Goal: Task Accomplishment & Management: Use online tool/utility

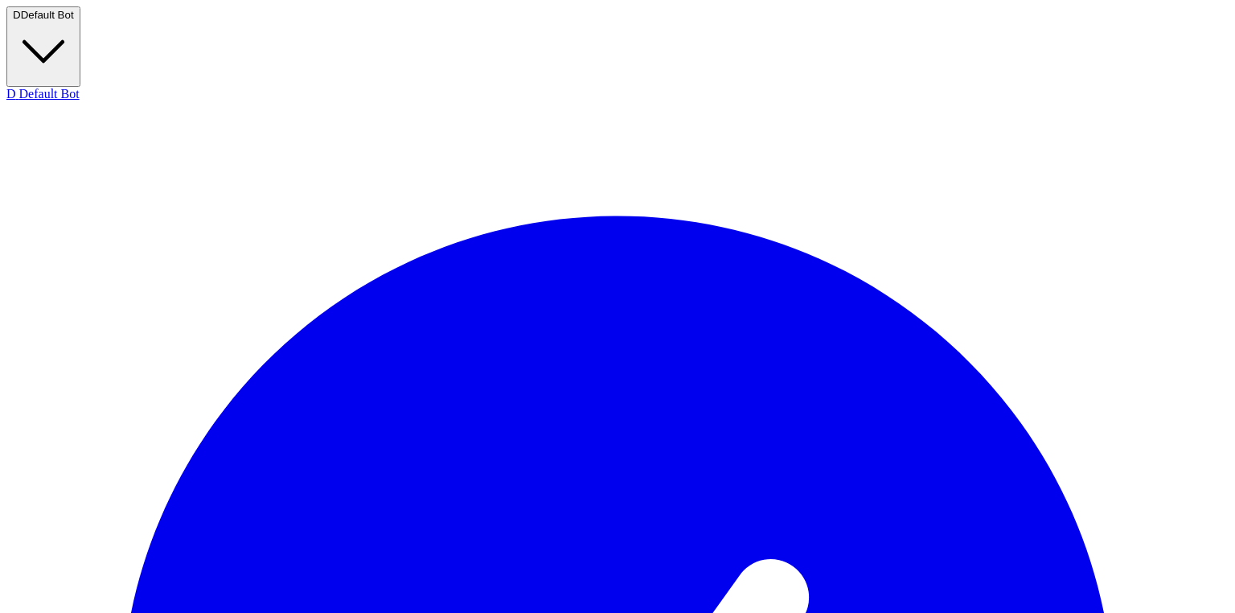
click at [80, 17] on button "D Default Bot" at bounding box center [43, 46] width 74 height 80
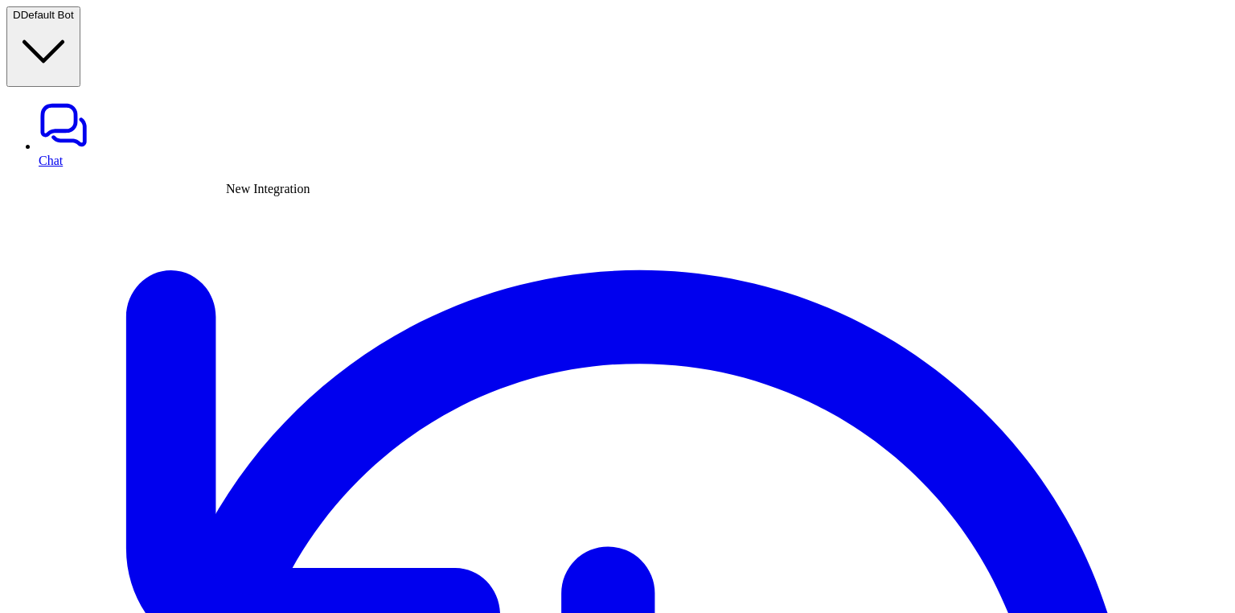
type input "****"
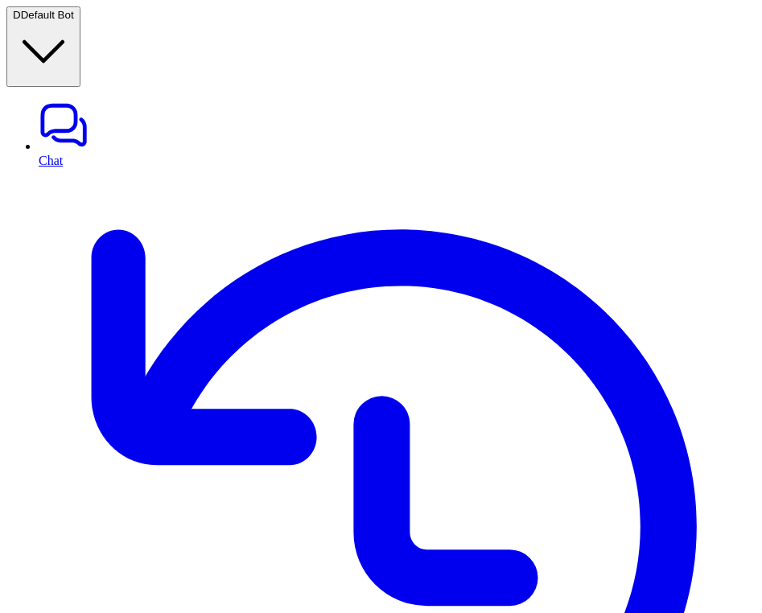
scroll to position [9, 0]
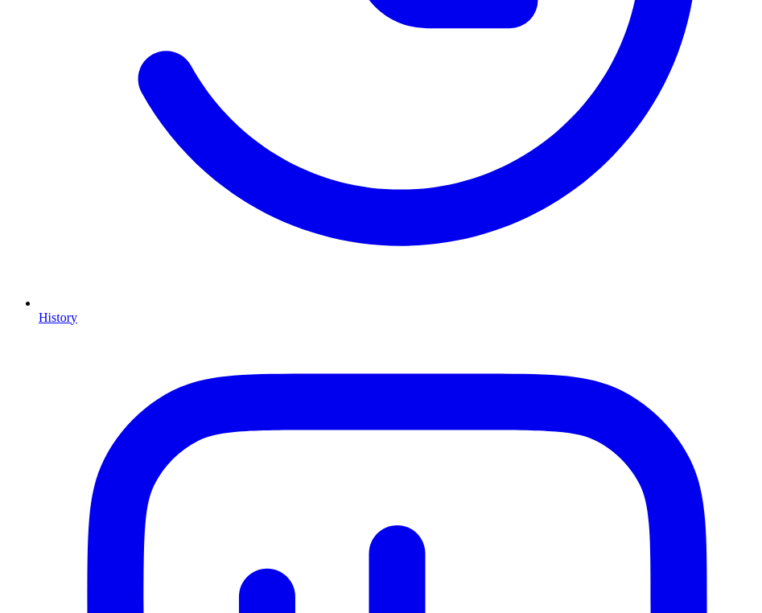
scroll to position [586, 0]
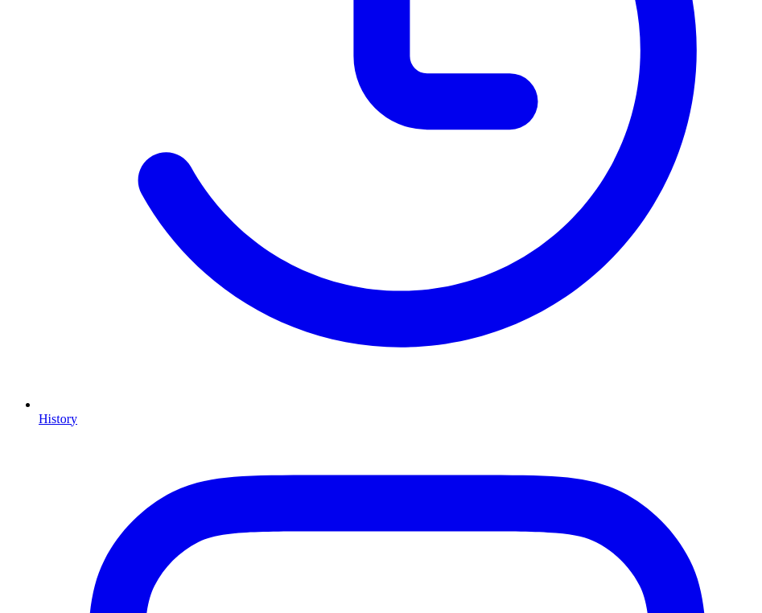
scroll to position [492, 0]
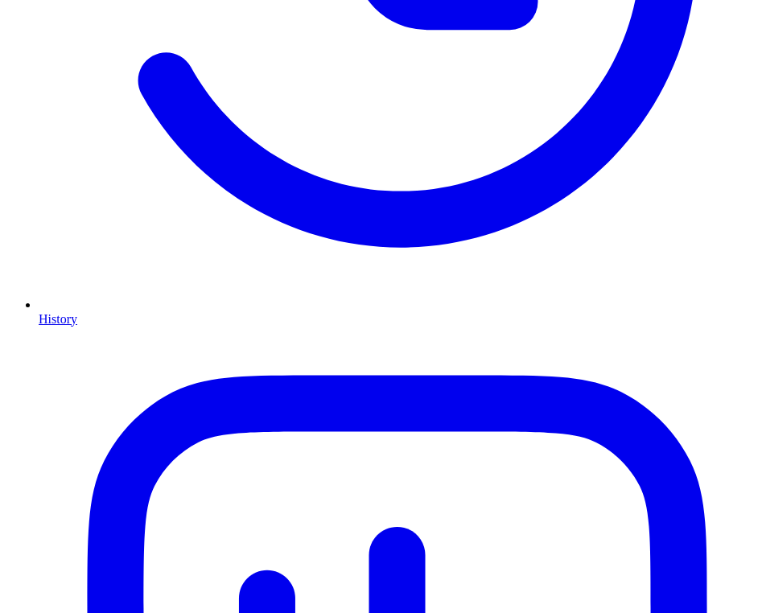
scroll to position [627, 0]
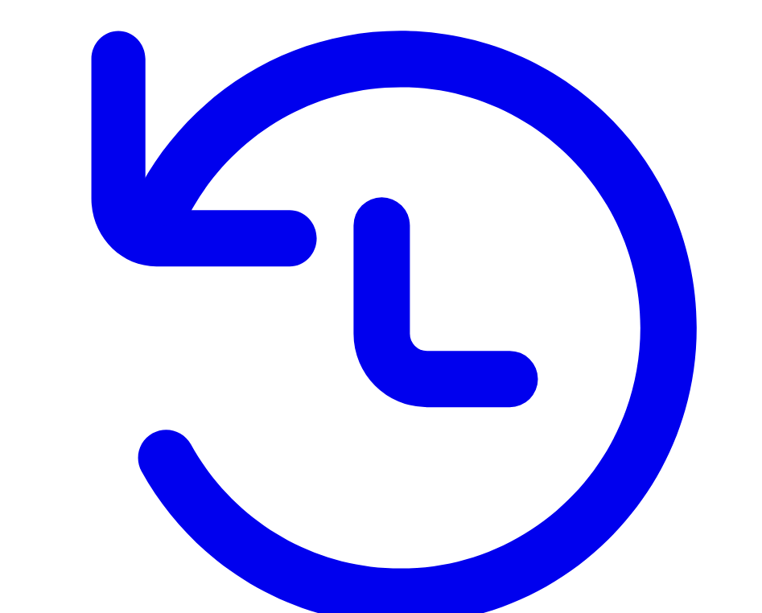
scroll to position [0, 0]
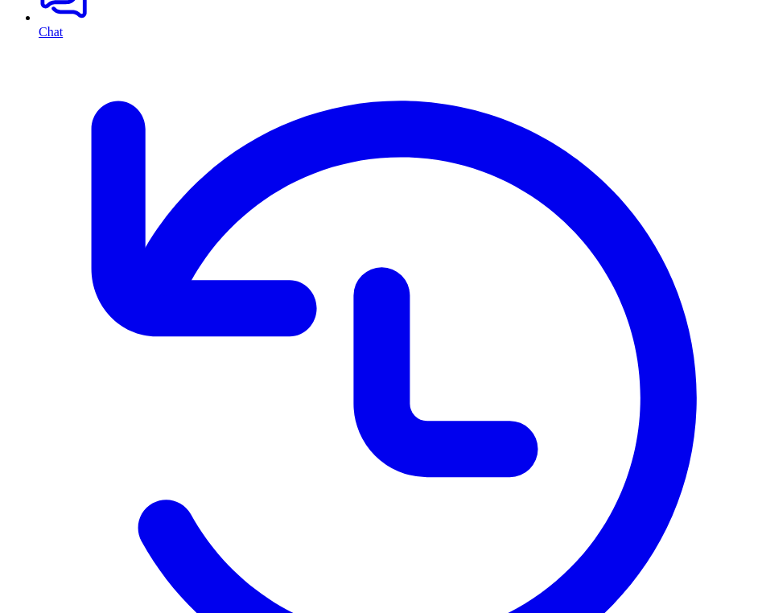
scroll to position [118, 0]
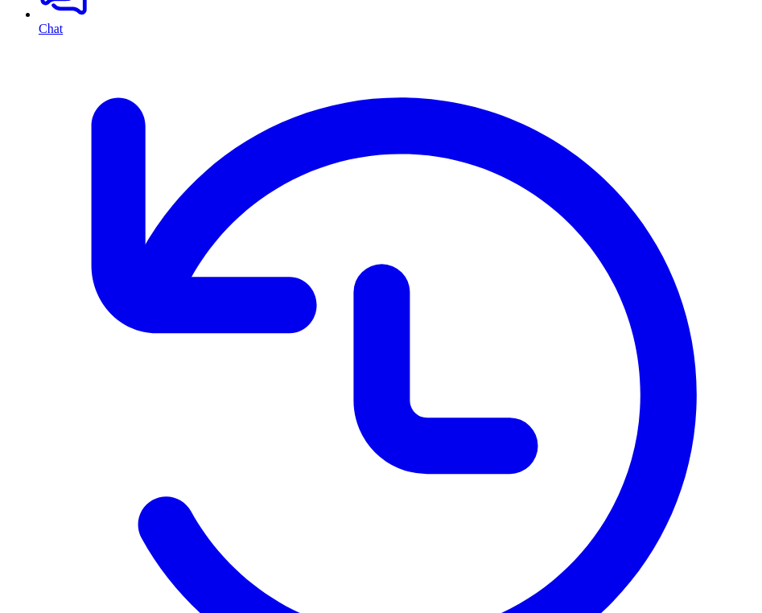
scroll to position [0, 0]
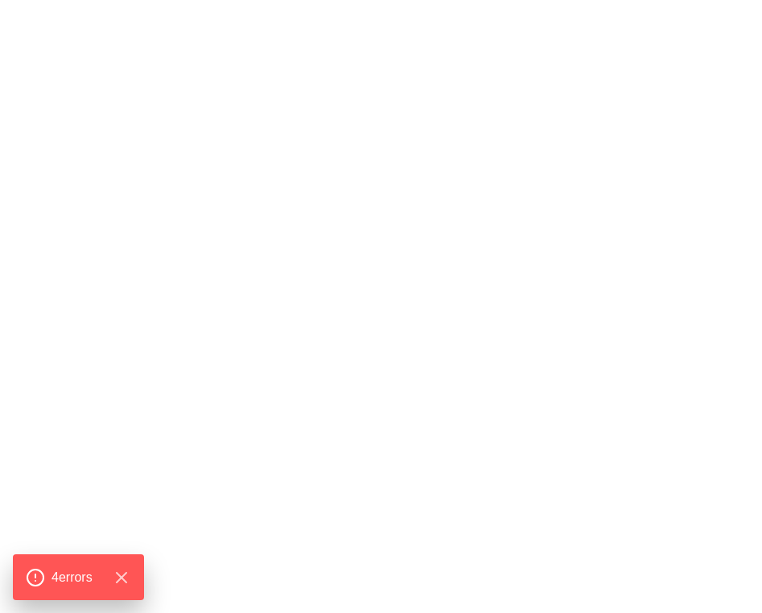
click at [572, 122] on div "500 - Server error Oops something went wrong. Try to refresh this page or feel …" at bounding box center [380, 428] width 749 height 845
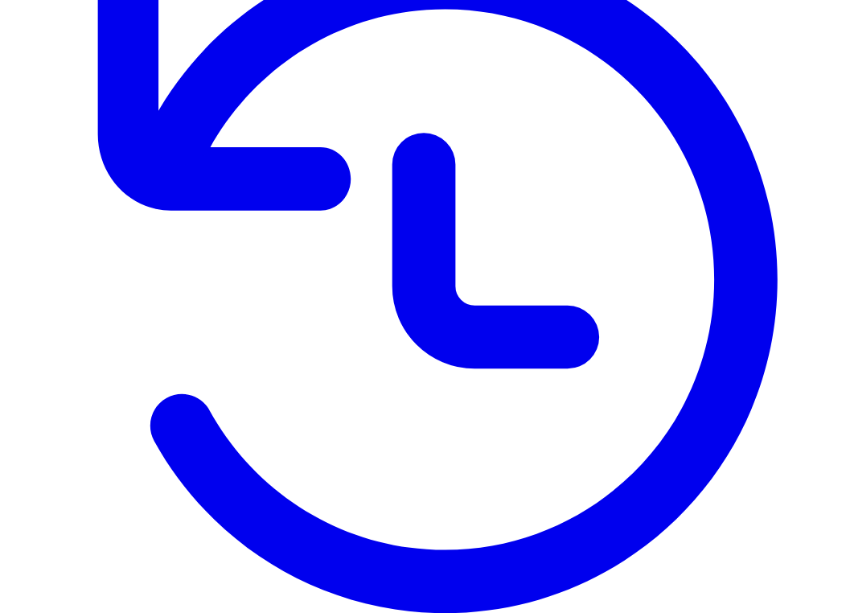
scroll to position [295, 0]
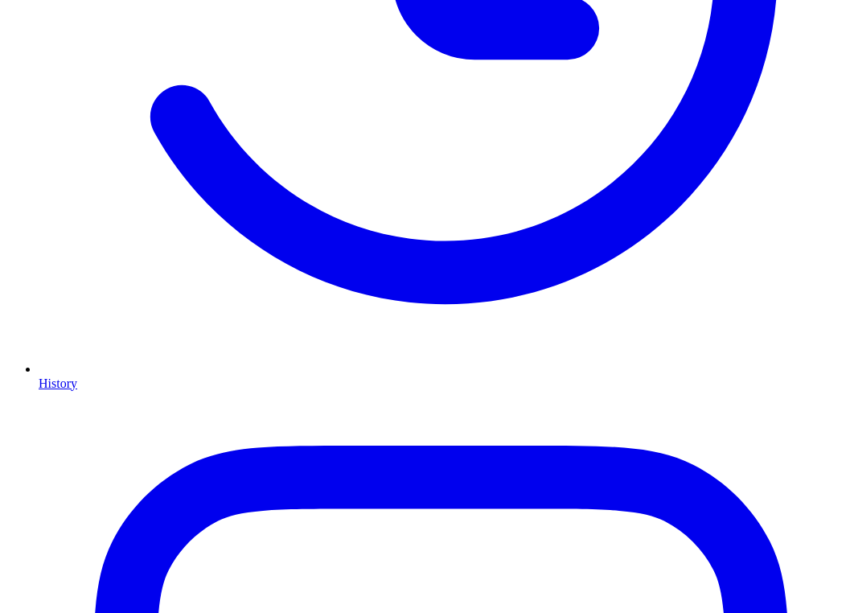
scroll to position [604, 0]
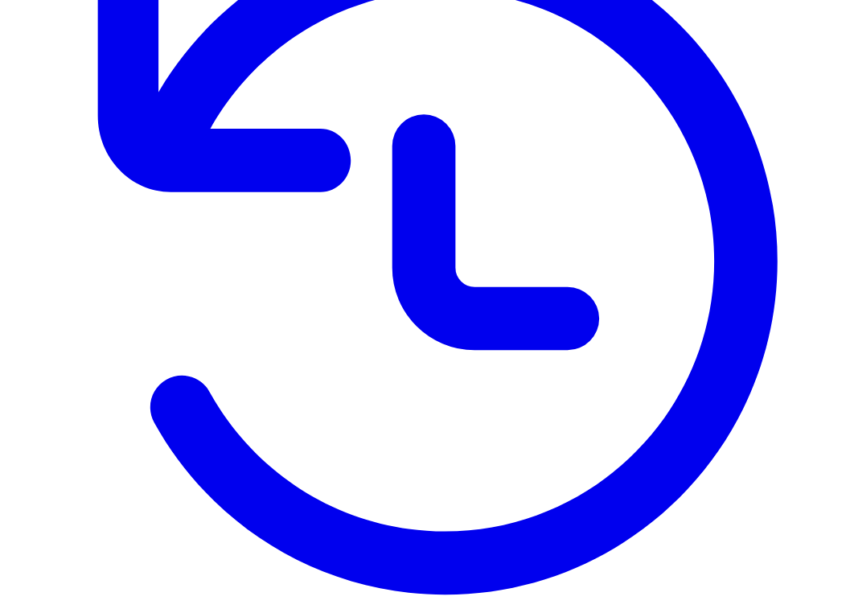
scroll to position [212, 0]
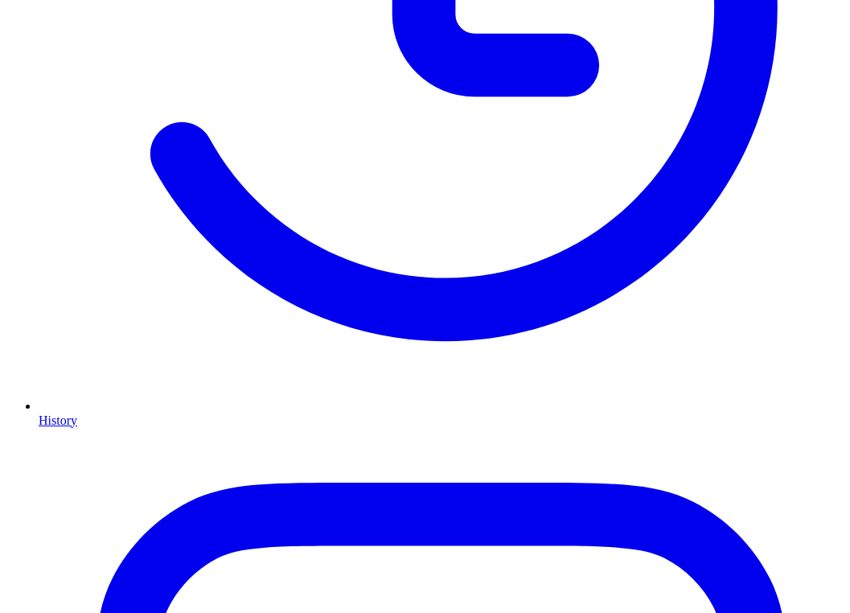
scroll to position [566, 0]
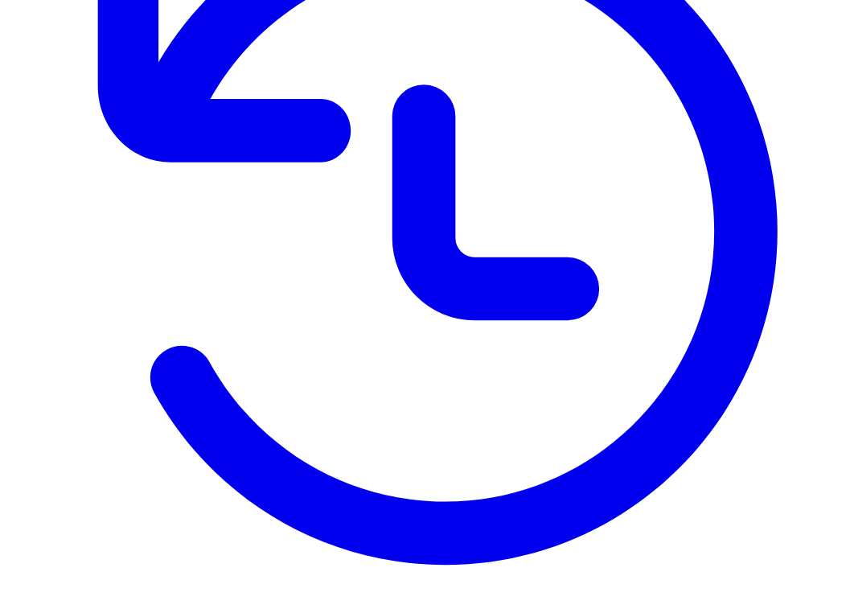
scroll to position [338, 0]
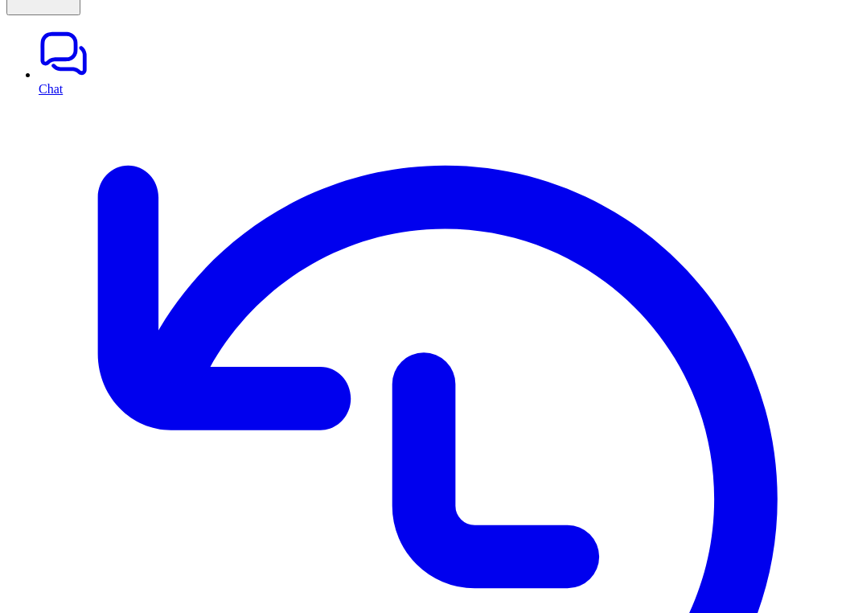
scroll to position [0, 0]
